Goal: Navigation & Orientation: Find specific page/section

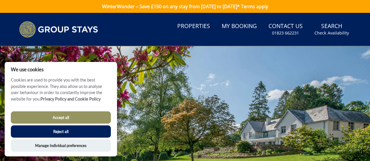
drag, startPoint x: 63, startPoint y: 120, endPoint x: 66, endPoint y: 117, distance: 3.9
click at [63, 120] on button "Accept all" at bounding box center [61, 118] width 100 height 12
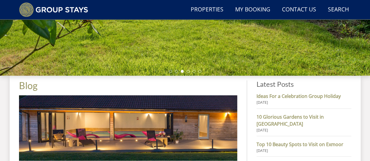
scroll to position [191, 0]
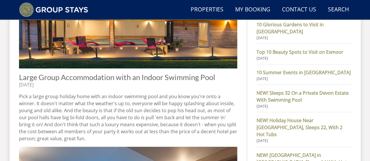
scroll to position [308, 0]
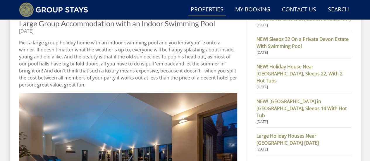
click at [197, 7] on link "Properties" at bounding box center [206, 9] width 37 height 13
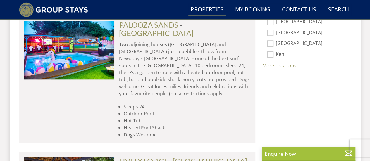
scroll to position [425, 0]
